Goal: Task Accomplishment & Management: Manage account settings

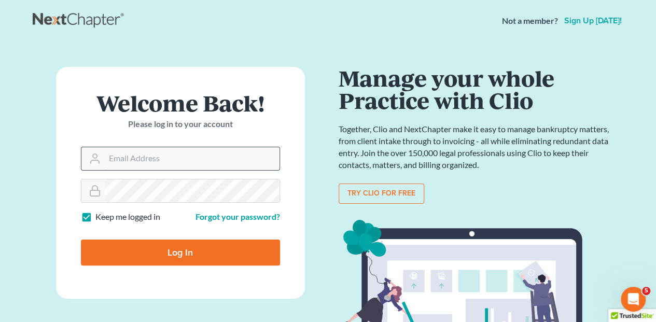
click at [121, 159] on input "Email Address" at bounding box center [192, 158] width 175 height 23
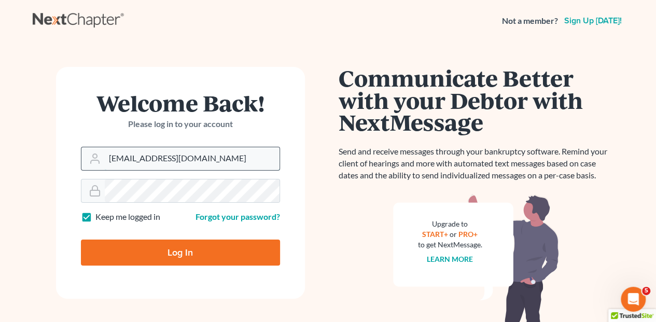
type input "[EMAIL_ADDRESS][DOMAIN_NAME]"
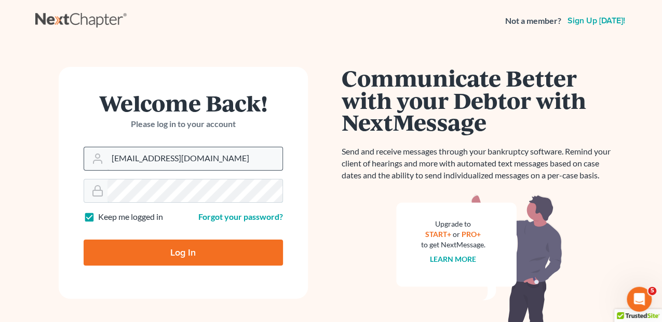
click at [84, 240] on input "Log In" at bounding box center [183, 253] width 199 height 26
type input "Thinking..."
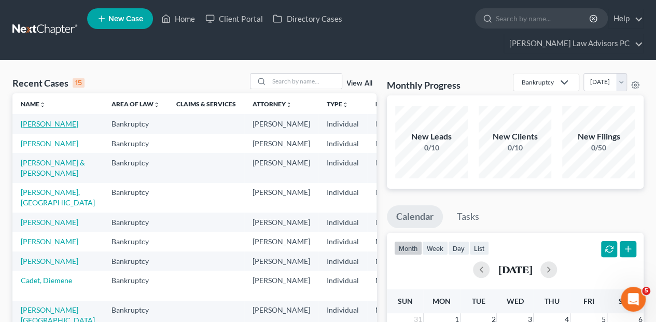
click at [29, 119] on link "[PERSON_NAME]" at bounding box center [50, 123] width 58 height 9
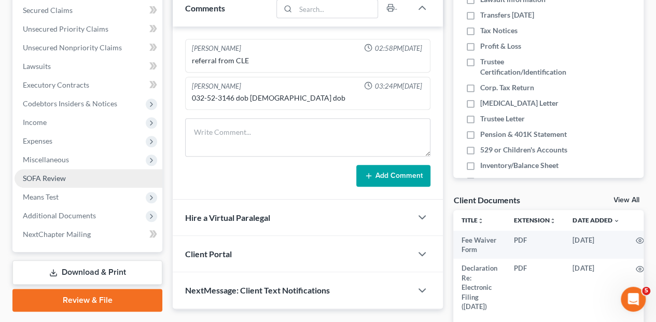
scroll to position [242, 0]
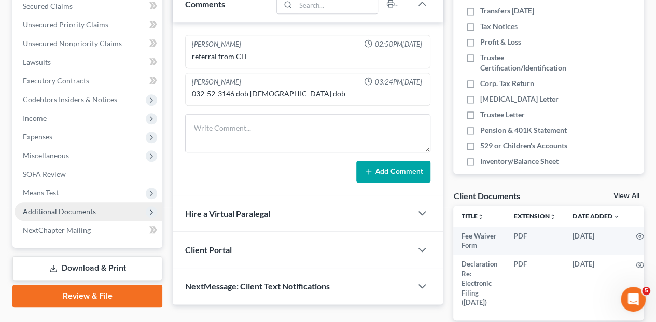
click at [53, 207] on span "Additional Documents" at bounding box center [59, 211] width 73 height 9
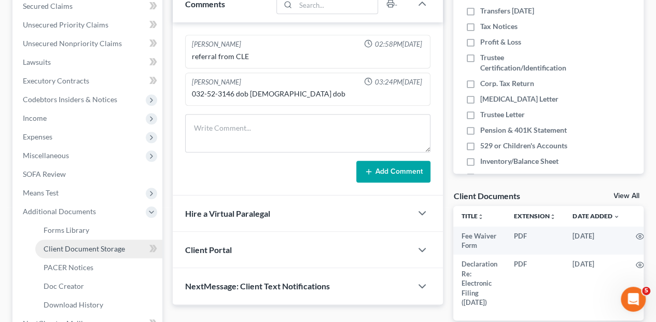
click at [65, 244] on span "Client Document Storage" at bounding box center [84, 248] width 81 height 9
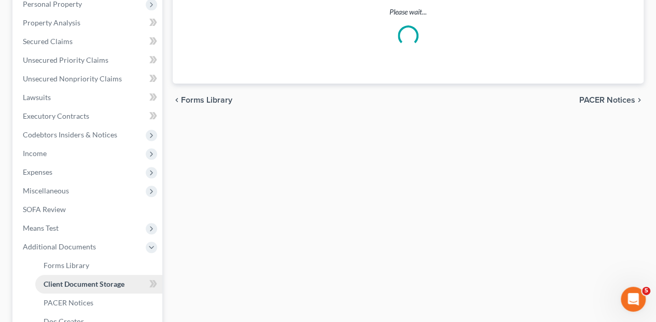
select select "5"
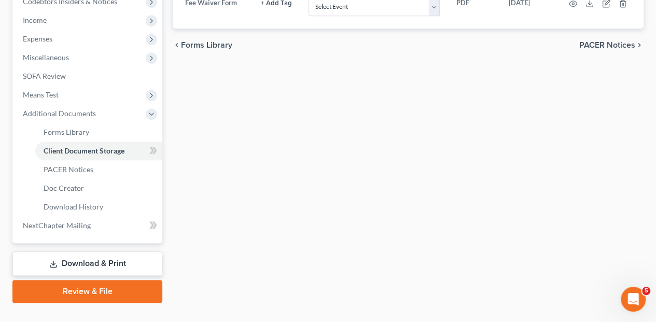
click at [81, 252] on link "Download & Print" at bounding box center [87, 264] width 150 height 24
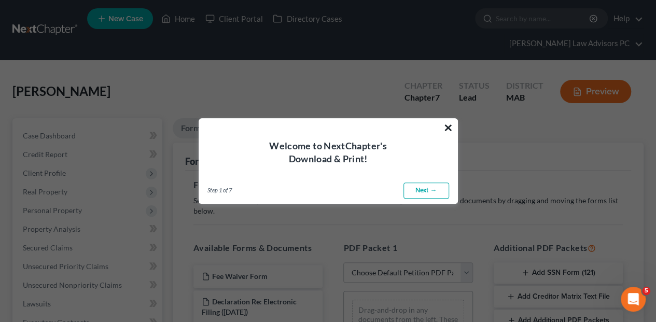
click at [448, 129] on button "×" at bounding box center [449, 127] width 10 height 17
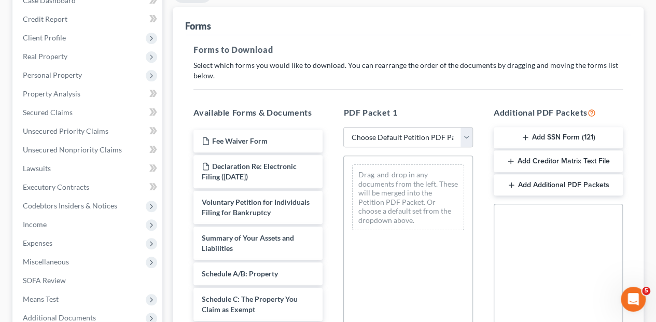
scroll to position [138, 0]
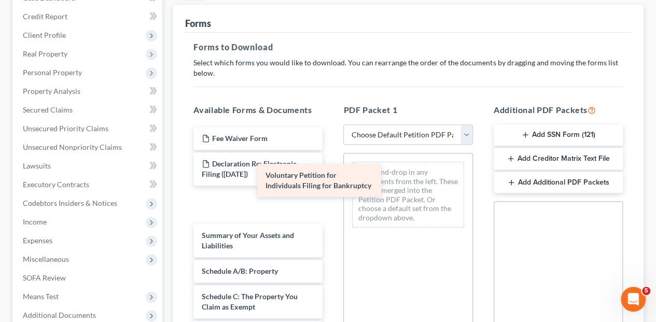
drag, startPoint x: 238, startPoint y: 184, endPoint x: 406, endPoint y: 170, distance: 168.7
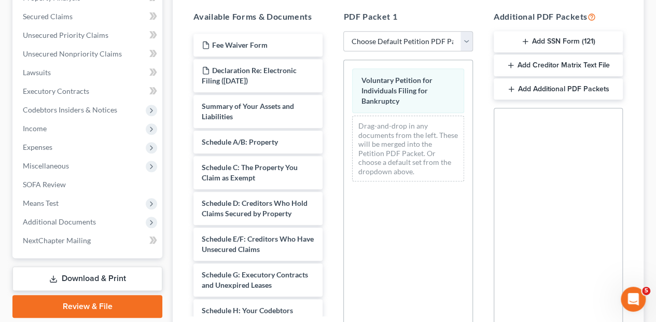
scroll to position [328, 0]
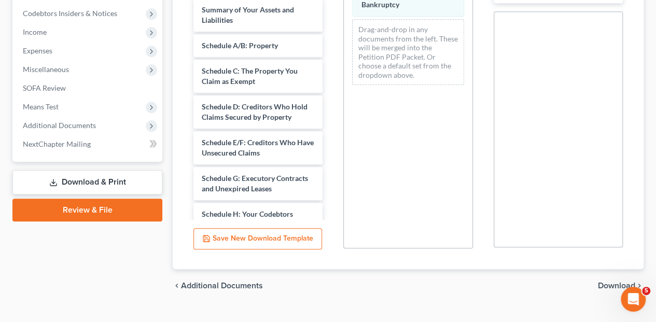
click at [615, 282] on span "Download" at bounding box center [616, 286] width 37 height 8
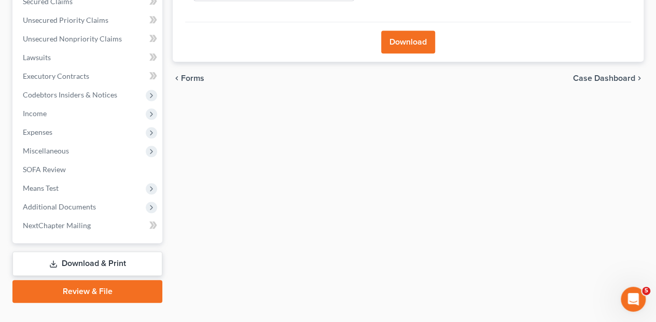
scroll to position [108, 0]
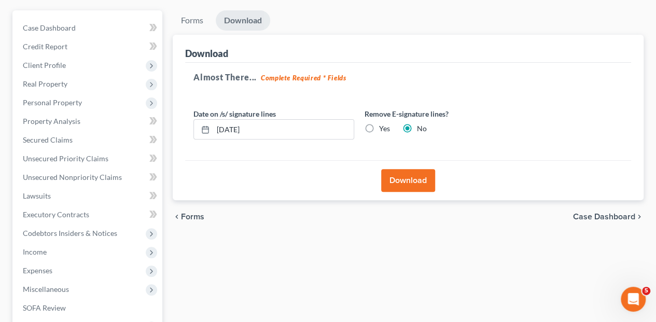
click at [403, 169] on button "Download" at bounding box center [408, 180] width 54 height 23
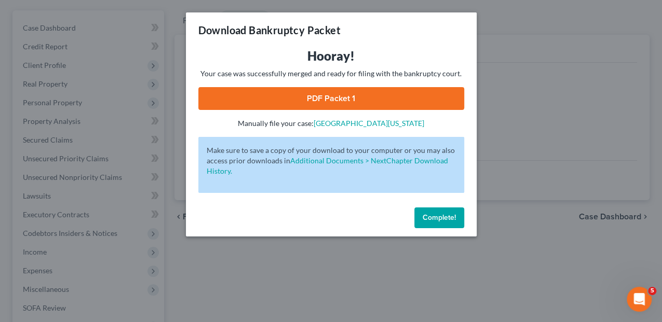
click at [373, 97] on link "PDF Packet 1" at bounding box center [331, 98] width 266 height 23
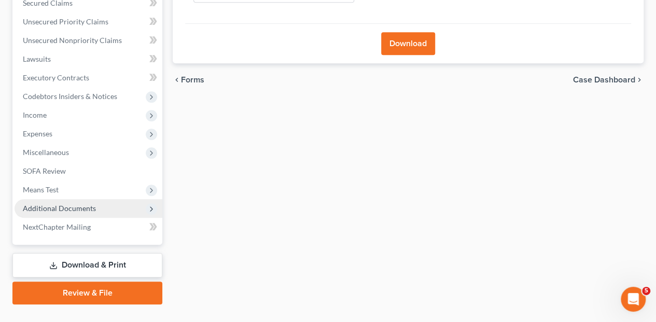
scroll to position [247, 0]
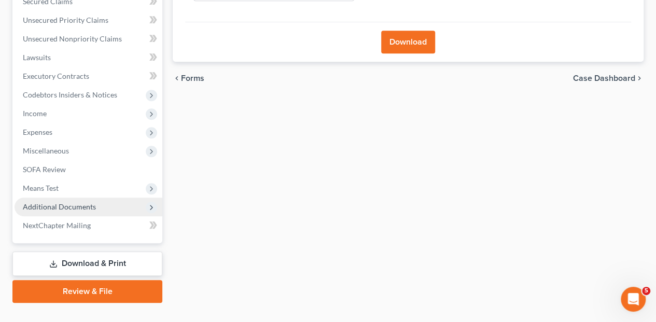
click at [53, 202] on span "Additional Documents" at bounding box center [59, 206] width 73 height 9
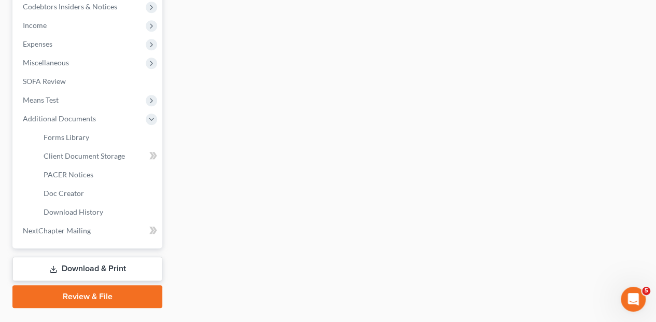
scroll to position [340, 0]
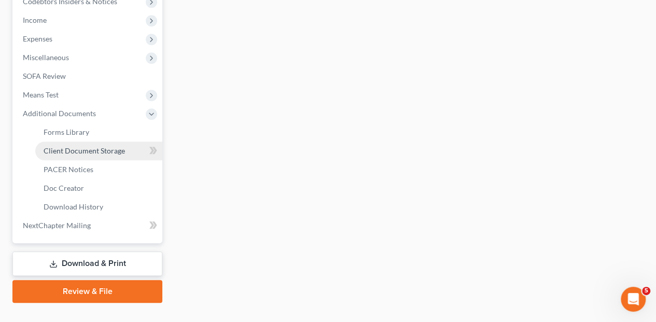
click at [66, 146] on span "Client Document Storage" at bounding box center [84, 150] width 81 height 9
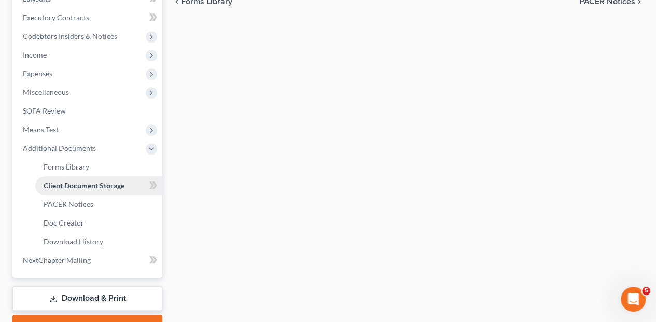
select select "5"
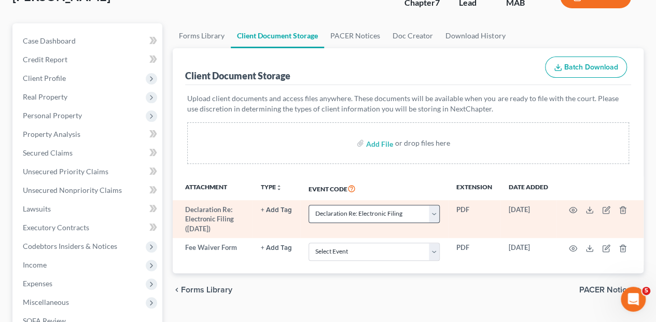
scroll to position [138, 0]
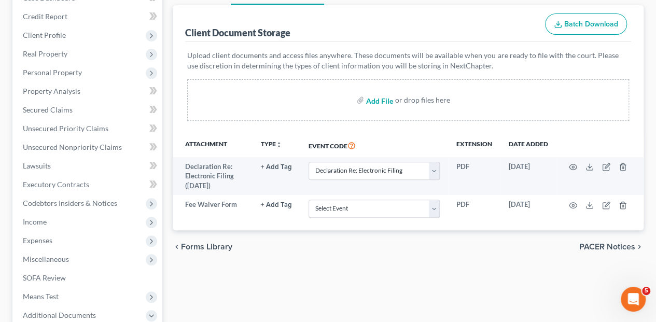
click at [374, 91] on input "file" at bounding box center [378, 100] width 25 height 19
type input "C:\fakepath\Abacus_cert (003).pdf"
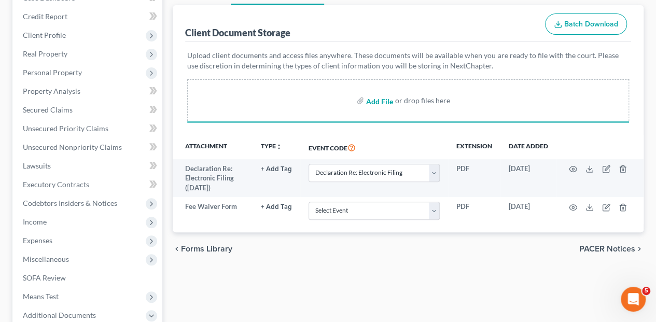
select select "5"
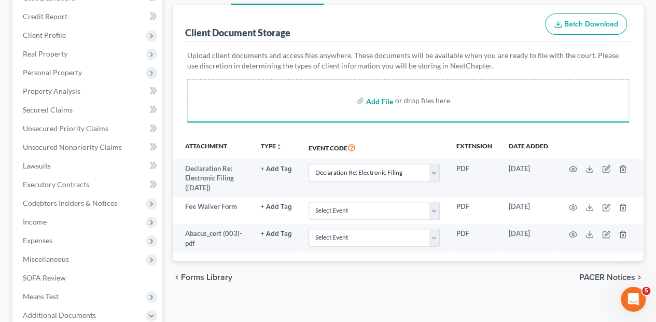
select select "5"
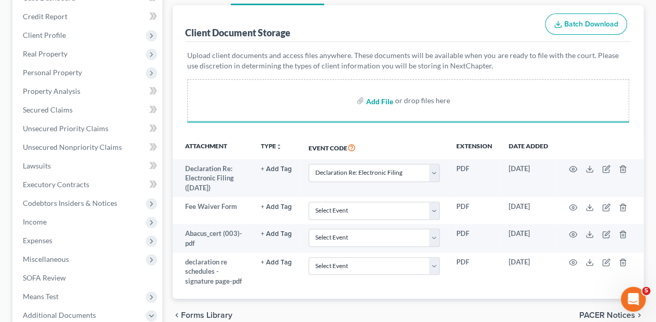
select select "5"
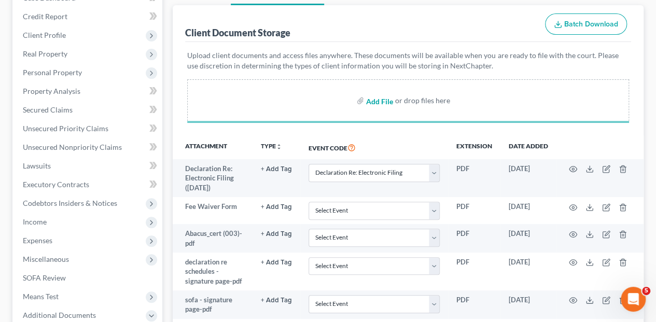
select select "5"
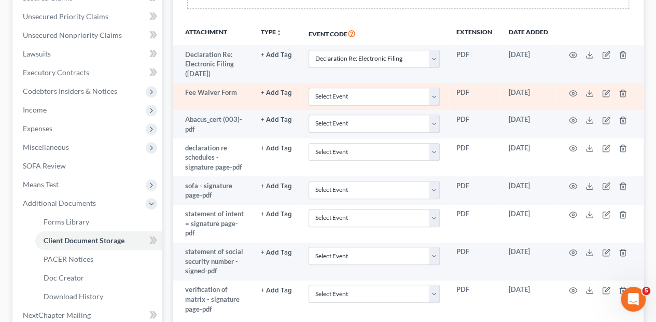
scroll to position [277, 0]
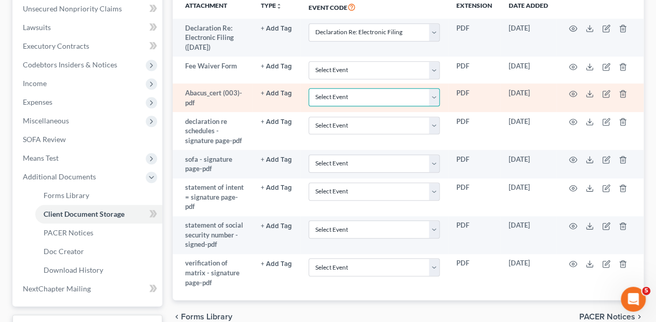
click at [430, 88] on select "Select Event Certificate of Credit Counseling Chapter 13 Calculation of Disposa…" at bounding box center [374, 97] width 131 height 18
select select "0"
click at [309, 88] on select "Select Event Certificate of Credit Counseling Chapter 13 Calculation of Disposa…" at bounding box center [374, 97] width 131 height 18
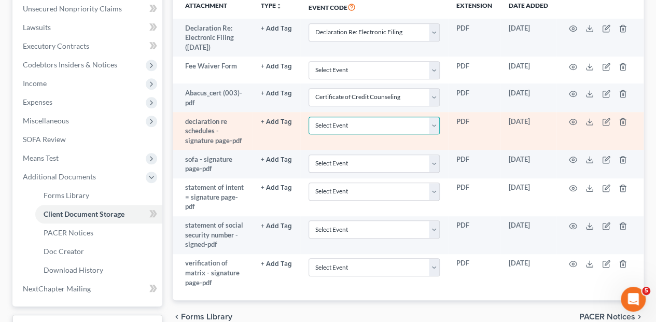
click at [436, 117] on select "Select Event Certificate of Credit Counseling Chapter 13 Calculation of Disposa…" at bounding box center [374, 126] width 131 height 18
select select "7"
click at [309, 117] on select "Select Event Certificate of Credit Counseling Chapter 13 Calculation of Disposa…" at bounding box center [374, 126] width 131 height 18
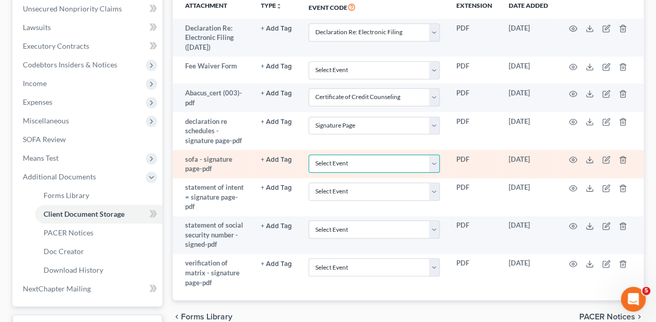
click at [432, 155] on select "Select Event Certificate of Credit Counseling Chapter 13 Calculation of Disposa…" at bounding box center [374, 164] width 131 height 18
select select "7"
click at [309, 155] on select "Select Event Certificate of Credit Counseling Chapter 13 Calculation of Disposa…" at bounding box center [374, 164] width 131 height 18
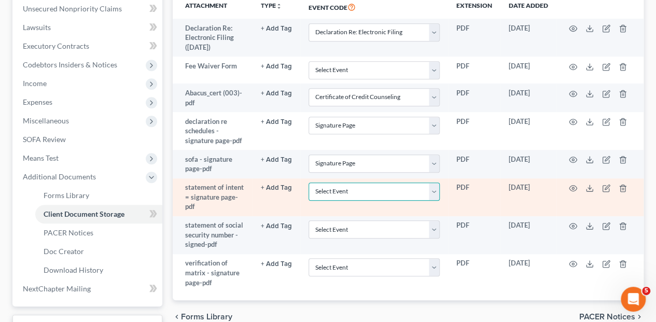
click at [430, 183] on select "Select Event Certificate of Credit Counseling Chapter 13 Calculation of Disposa…" at bounding box center [374, 192] width 131 height 18
select select "7"
click at [309, 183] on select "Select Event Certificate of Credit Counseling Chapter 13 Calculation of Disposa…" at bounding box center [374, 192] width 131 height 18
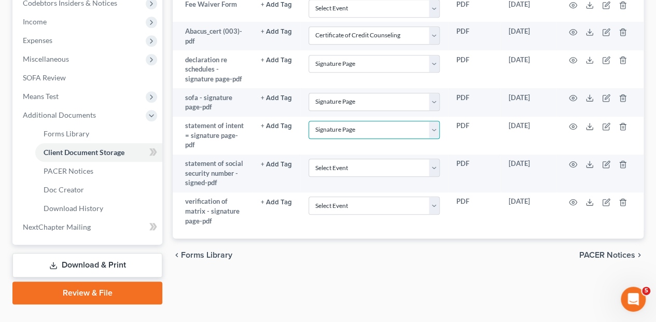
scroll to position [340, 0]
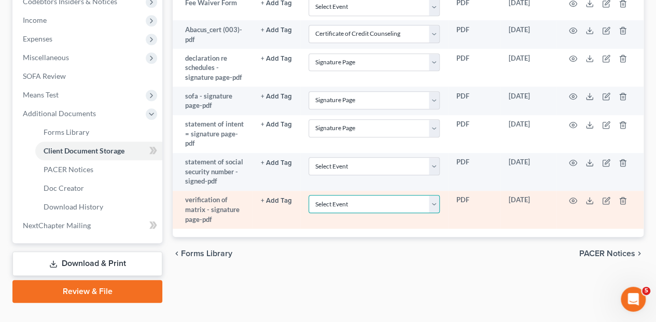
click at [437, 195] on select "Select Event Certificate of Credit Counseling Chapter 13 Calculation of Disposa…" at bounding box center [374, 204] width 131 height 18
select select "7"
click at [309, 195] on select "Select Event Certificate of Credit Counseling Chapter 13 Calculation of Disposa…" at bounding box center [374, 204] width 131 height 18
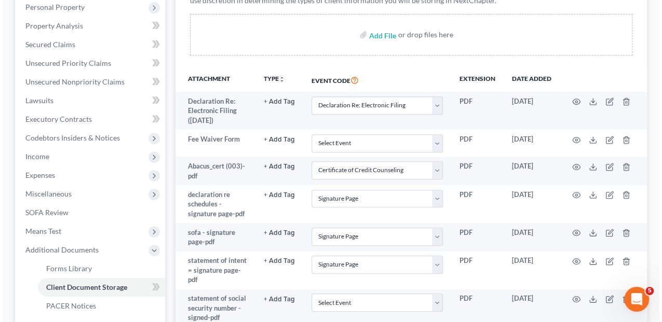
scroll to position [201, 0]
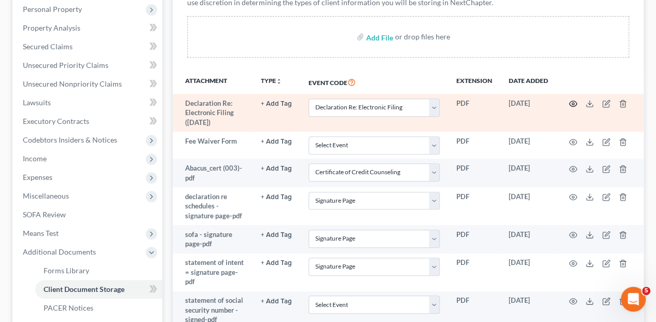
click at [573, 100] on icon "button" at bounding box center [573, 104] width 8 height 8
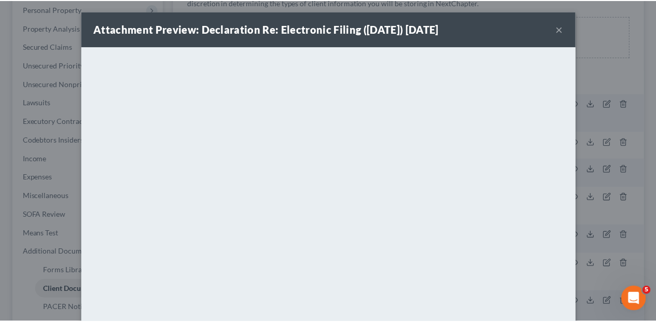
scroll to position [0, 0]
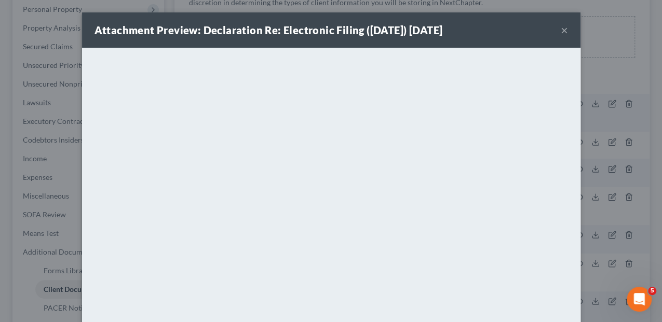
click at [562, 32] on button "×" at bounding box center [563, 30] width 7 height 12
